Goal: Transaction & Acquisition: Purchase product/service

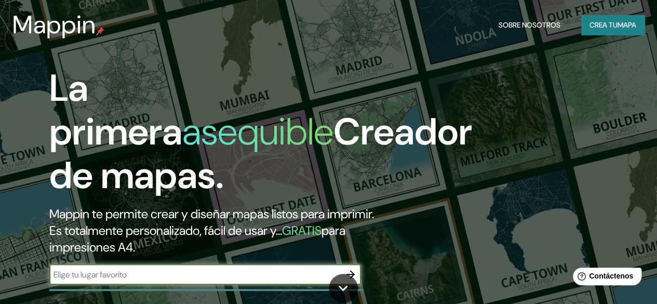
click at [119, 280] on input "text" at bounding box center [194, 274] width 291 height 12
click at [179, 280] on input "text" at bounding box center [194, 274] width 291 height 12
paste input "Av. [STREET_ADDRESS][PERSON_NAME]"
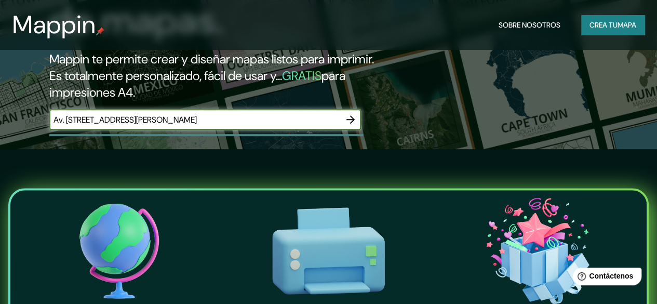
scroll to position [156, 0]
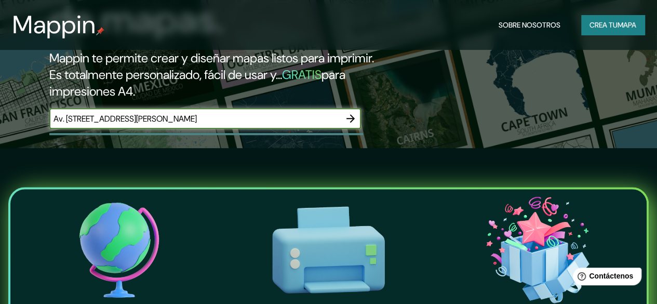
type input "Av. [STREET_ADDRESS][PERSON_NAME]"
click at [344, 125] on icon "button" at bounding box center [350, 118] width 12 height 12
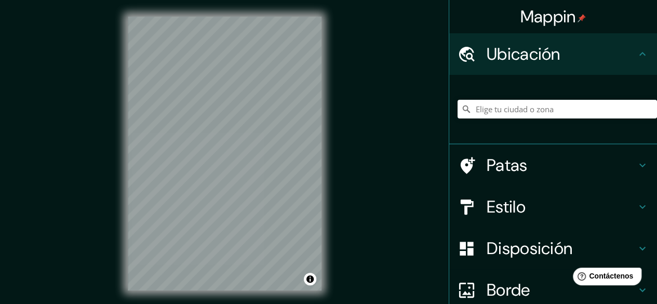
click at [557, 94] on div at bounding box center [556, 109] width 199 height 52
click at [543, 111] on input "Elige tu ciudad o zona" at bounding box center [556, 109] width 199 height 19
click at [586, 106] on input "[GEOGRAPHIC_DATA], [GEOGRAPHIC_DATA], [GEOGRAPHIC_DATA]" at bounding box center [556, 109] width 199 height 19
type input "[GEOGRAPHIC_DATA], [GEOGRAPHIC_DATA], [GEOGRAPHIC_DATA]"
click at [541, 34] on div "Ubicación" at bounding box center [553, 54] width 208 height 42
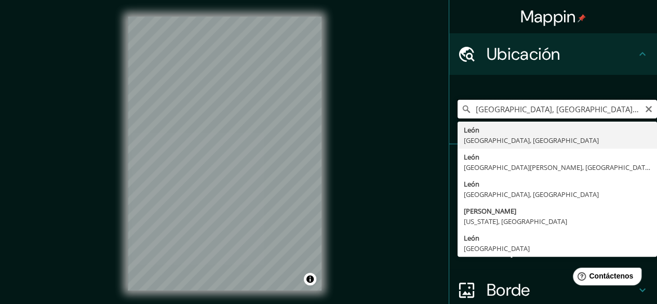
click at [547, 114] on input "[GEOGRAPHIC_DATA], [GEOGRAPHIC_DATA], [GEOGRAPHIC_DATA]" at bounding box center [556, 109] width 199 height 19
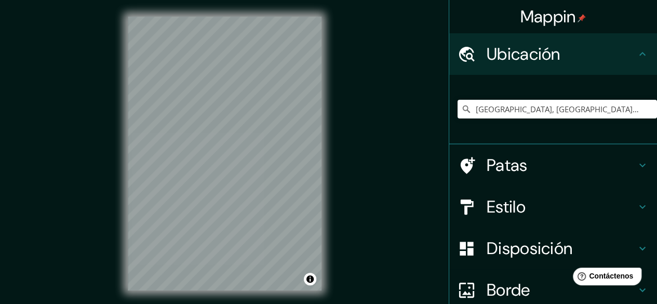
click at [447, 63] on div "Mappin Ubicación [GEOGRAPHIC_DATA], [GEOGRAPHIC_DATA], [GEOGRAPHIC_DATA] [GEOGR…" at bounding box center [328, 161] width 657 height 323
click at [599, 112] on input "[GEOGRAPHIC_DATA], [GEOGRAPHIC_DATA], [GEOGRAPHIC_DATA]" at bounding box center [556, 109] width 199 height 19
click at [644, 110] on icon "Claro" at bounding box center [648, 109] width 8 height 8
click at [478, 115] on input "Elige tu ciudad o zona" at bounding box center [556, 109] width 199 height 19
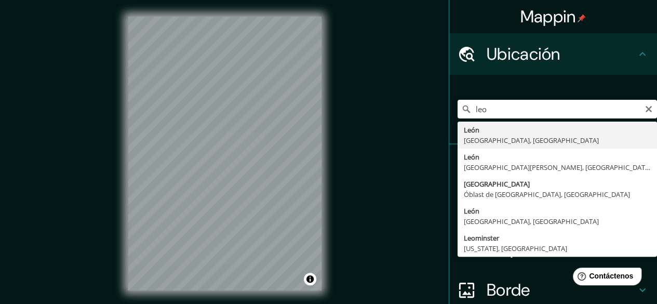
type input "[GEOGRAPHIC_DATA], [GEOGRAPHIC_DATA], [GEOGRAPHIC_DATA]"
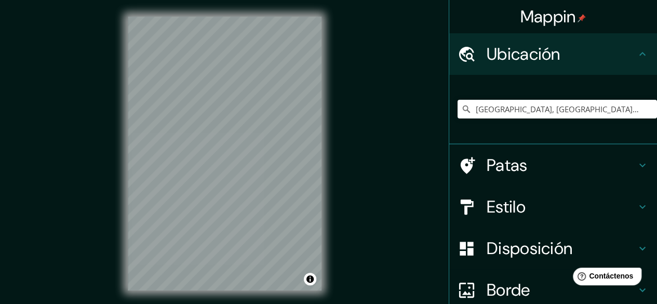
click at [262, 293] on div "© Mapbox © OpenStreetMap Improve this map" at bounding box center [224, 153] width 227 height 307
click at [342, 148] on div "Mappin Ubicación [GEOGRAPHIC_DATA], [GEOGRAPHIC_DATA], [GEOGRAPHIC_DATA] [GEOGR…" at bounding box center [328, 161] width 657 height 323
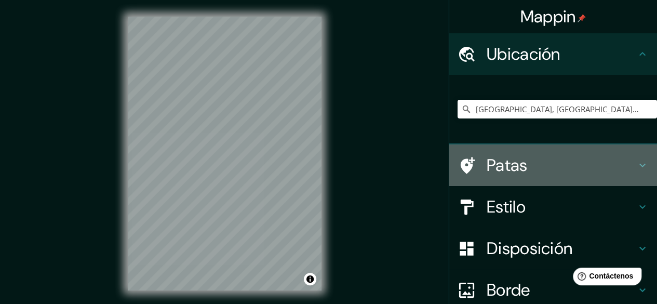
click at [549, 166] on h4 "Patas" at bounding box center [562, 165] width 150 height 21
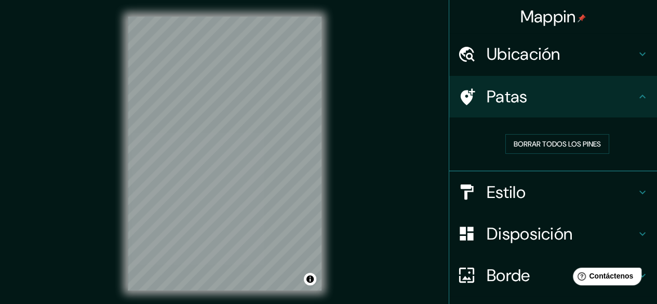
click at [527, 205] on div "Estilo" at bounding box center [553, 192] width 208 height 42
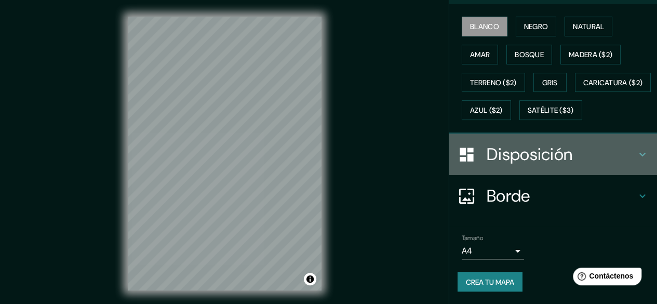
click at [532, 165] on font "Disposición" at bounding box center [530, 154] width 86 height 22
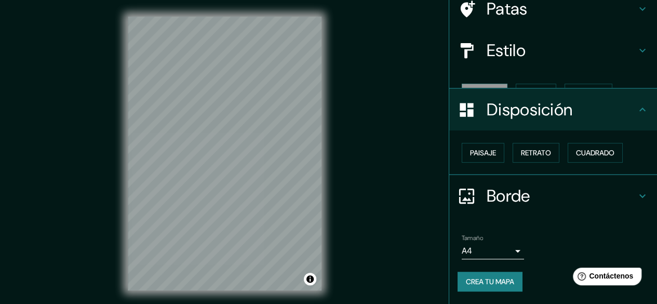
scroll to position [70, 0]
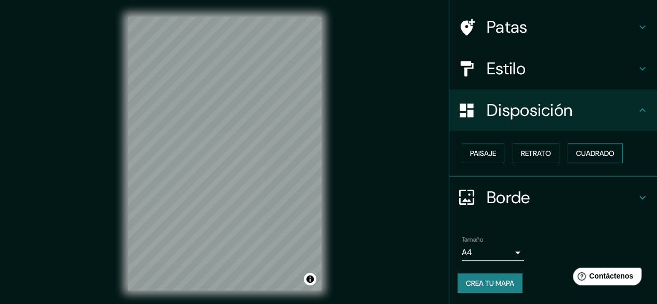
click at [576, 147] on font "Cuadrado" at bounding box center [595, 153] width 38 height 14
